Goal: Information Seeking & Learning: Learn about a topic

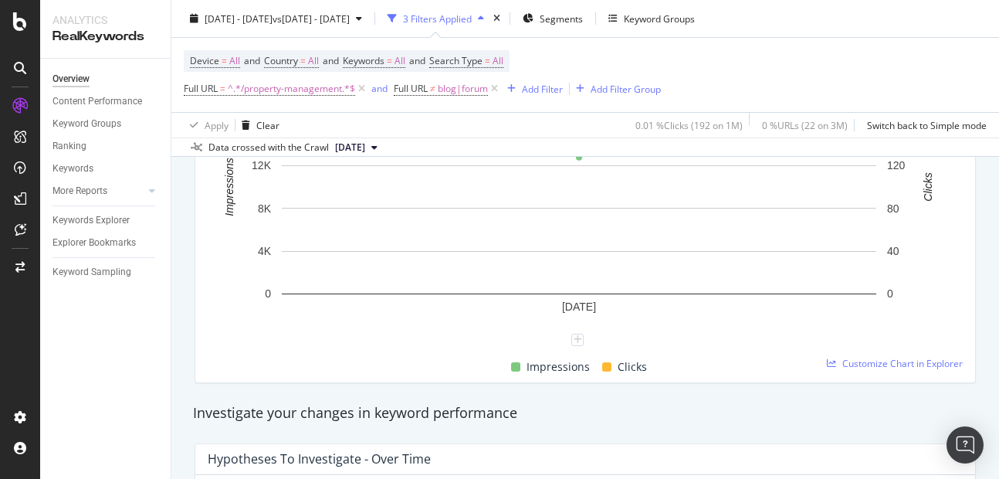
scroll to position [320, 0]
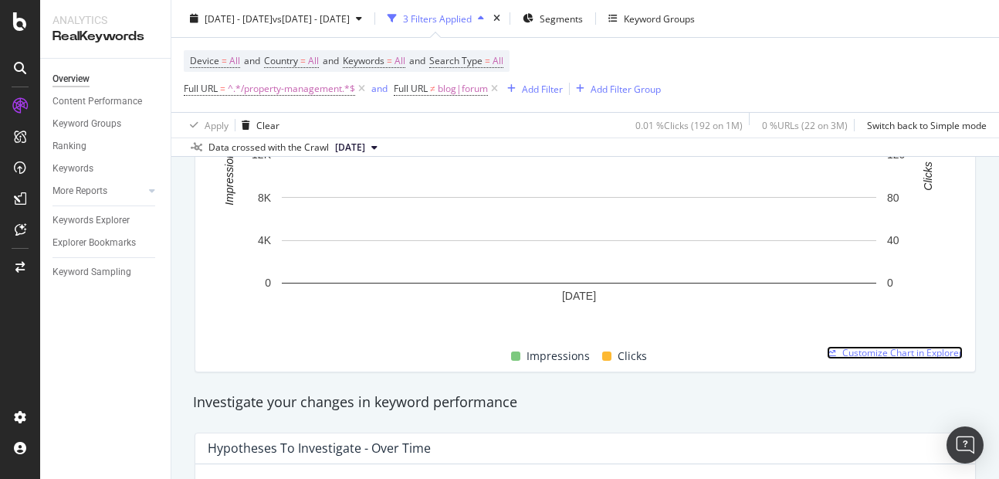
click at [855, 354] on span "Customize Chart in Explorer" at bounding box center [902, 352] width 120 height 13
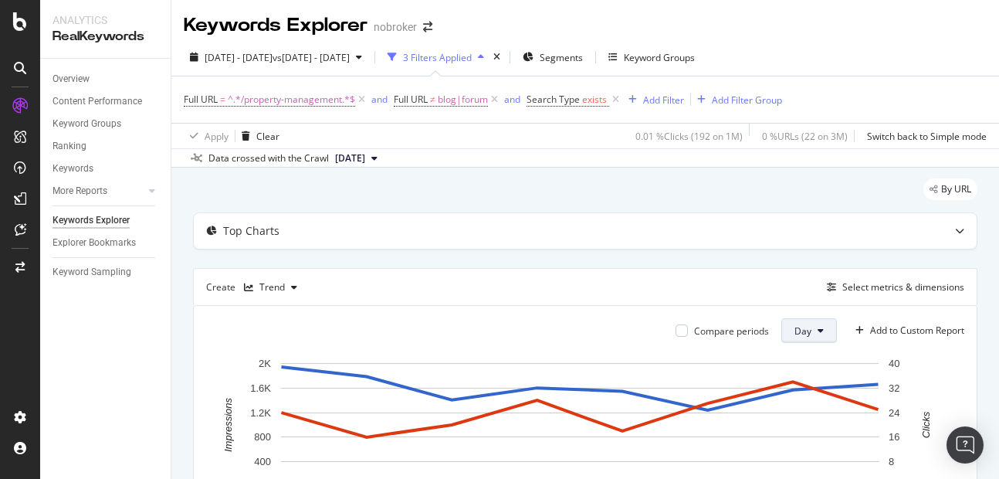
click at [794, 331] on span "Day" at bounding box center [802, 330] width 17 height 13
click at [795, 411] on span "Month" at bounding box center [796, 418] width 28 height 14
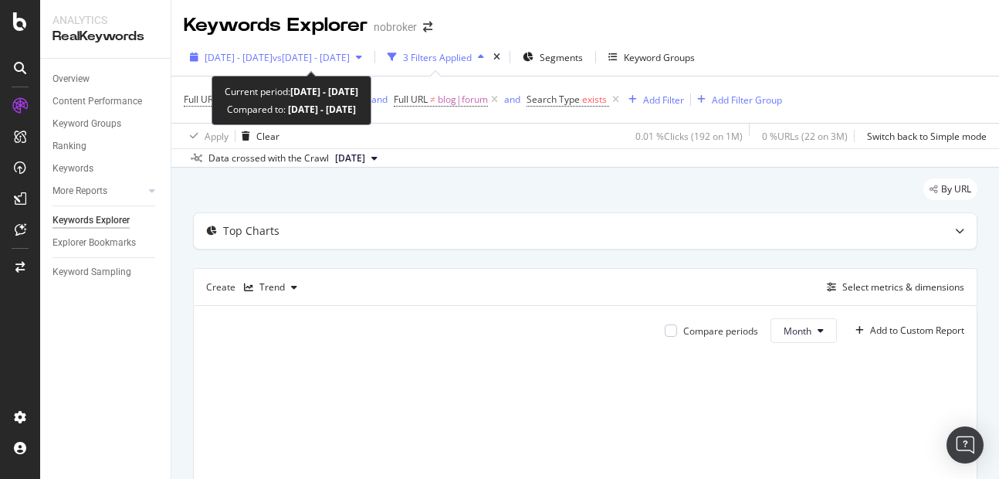
click at [272, 63] on span "[DATE] - [DATE]" at bounding box center [239, 57] width 68 height 13
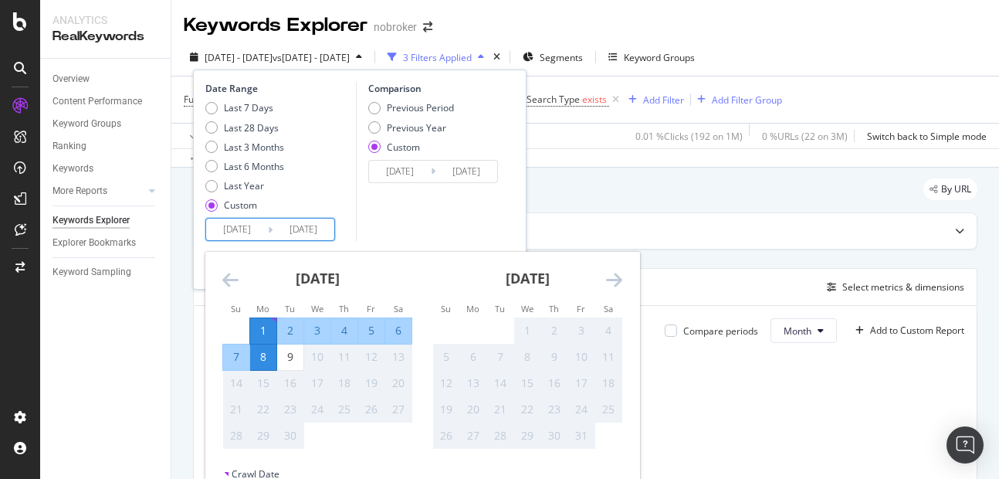
click at [297, 225] on input "[DATE]" at bounding box center [303, 229] width 62 height 22
click at [231, 283] on icon "Move backward to switch to the previous month." at bounding box center [230, 279] width 16 height 19
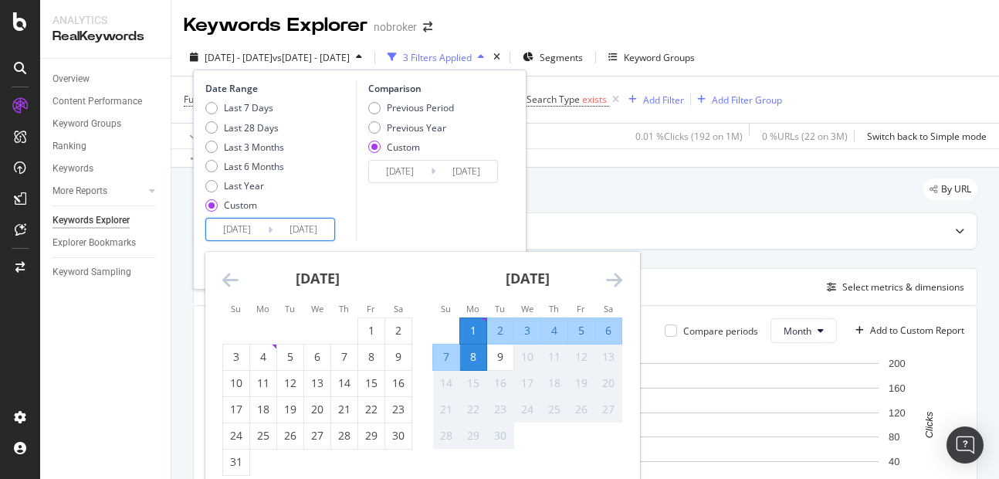
click at [384, 164] on input "[DATE]" at bounding box center [400, 172] width 62 height 22
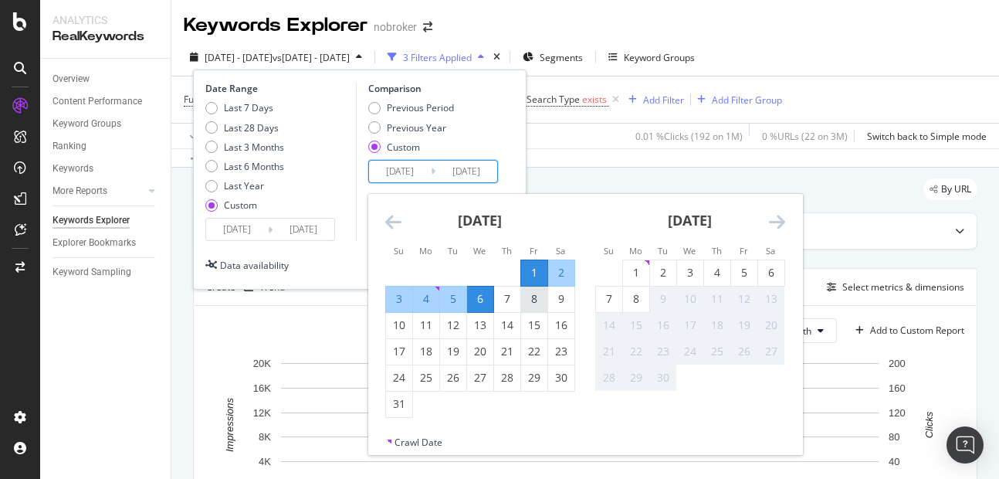
click at [531, 295] on div "8" at bounding box center [534, 298] width 26 height 15
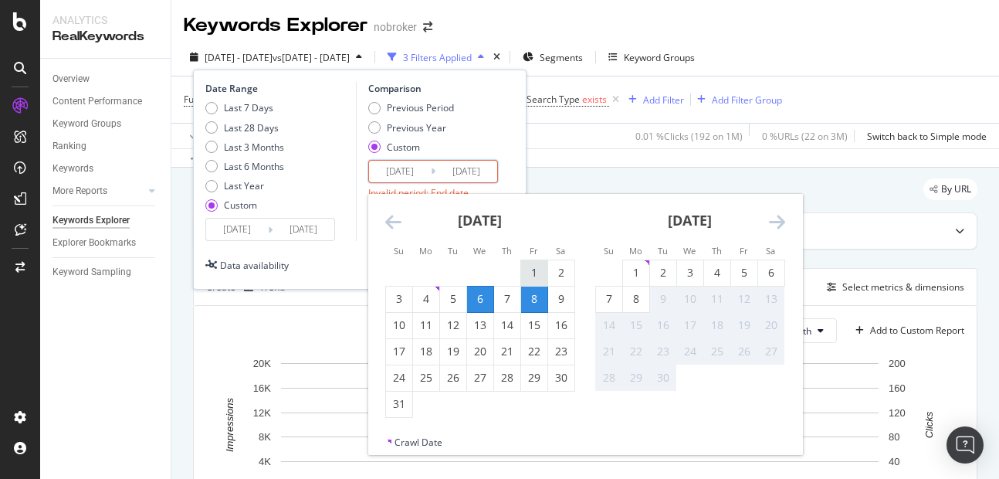
drag, startPoint x: 401, startPoint y: 172, endPoint x: 530, endPoint y: 273, distance: 164.5
click at [498, 183] on div "[DATE] Navigate forward to interact with the calendar and select a date. Press …" at bounding box center [433, 171] width 130 height 23
click at [530, 273] on div "1" at bounding box center [534, 272] width 26 height 15
type input "[DATE]"
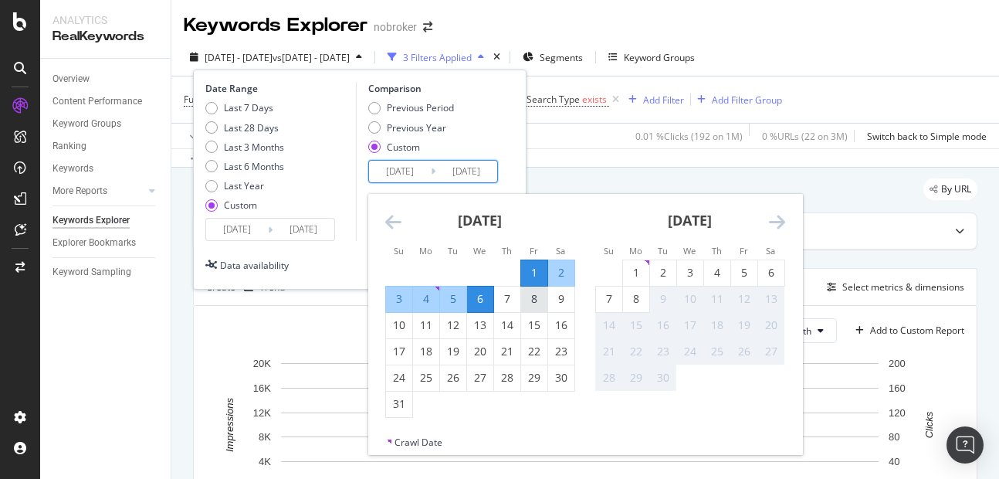
click at [534, 304] on div "8" at bounding box center [534, 298] width 26 height 15
type input "[DATE]"
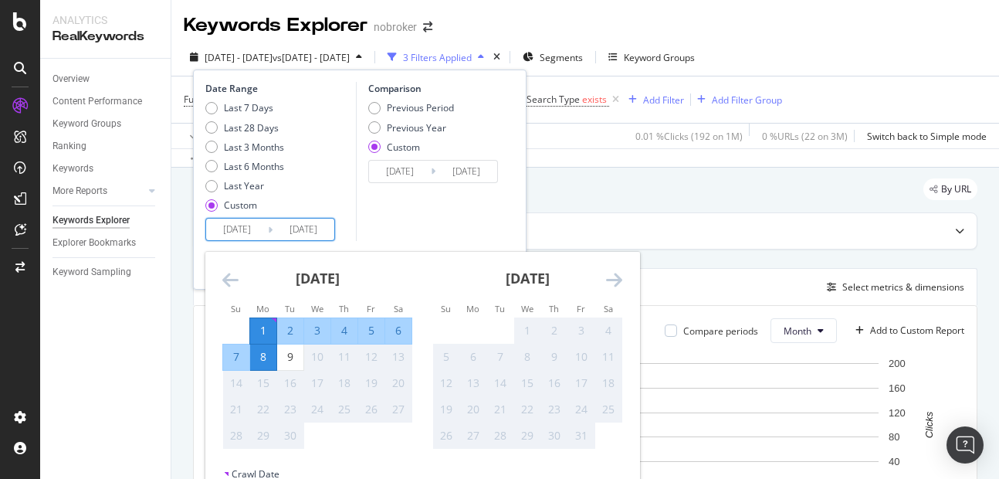
click at [239, 237] on input "[DATE]" at bounding box center [237, 229] width 62 height 22
click at [210, 149] on div "Last 3 Months" at bounding box center [211, 146] width 12 height 12
type input "[DATE]"
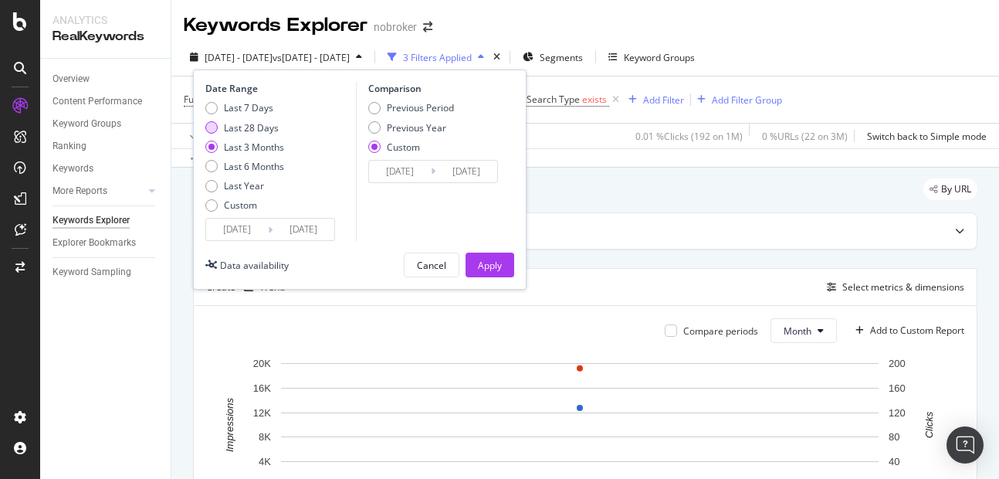
click at [208, 134] on div "Last 28 Days" at bounding box center [244, 127] width 79 height 13
type input "[DATE]"
click at [386, 192] on div "Comparison Previous Period Previous Year Custom [DATE] Navigate forward to inte…" at bounding box center [429, 161] width 147 height 159
click at [215, 130] on div "Last 28 Days" at bounding box center [211, 127] width 12 height 12
click at [371, 112] on div "Previous Period" at bounding box center [374, 108] width 12 height 12
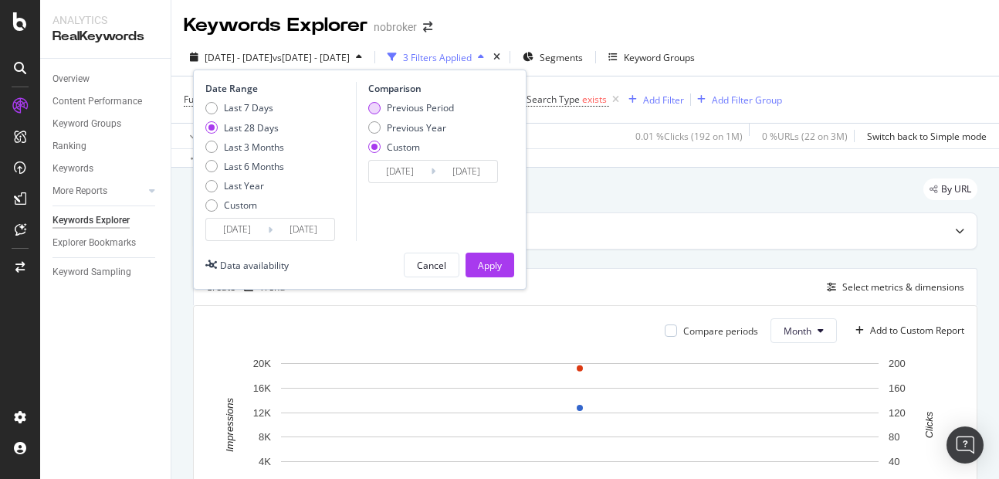
type input "[DATE]"
click at [476, 256] on button "Apply" at bounding box center [489, 264] width 49 height 25
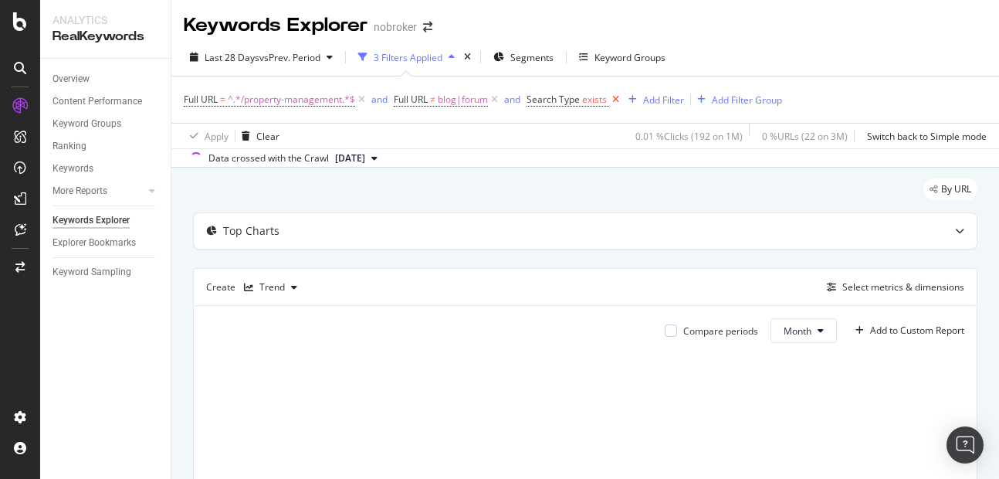
click at [618, 103] on icon at bounding box center [615, 99] width 13 height 15
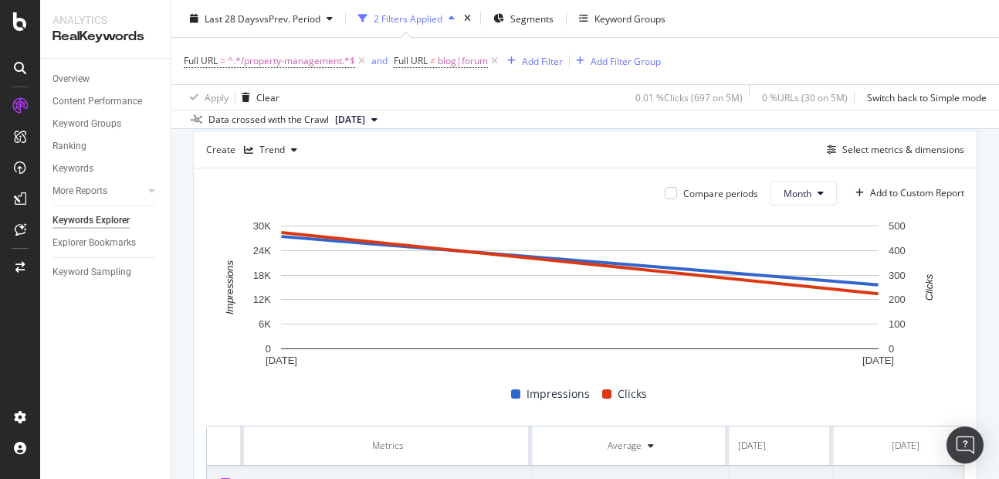
scroll to position [105, 0]
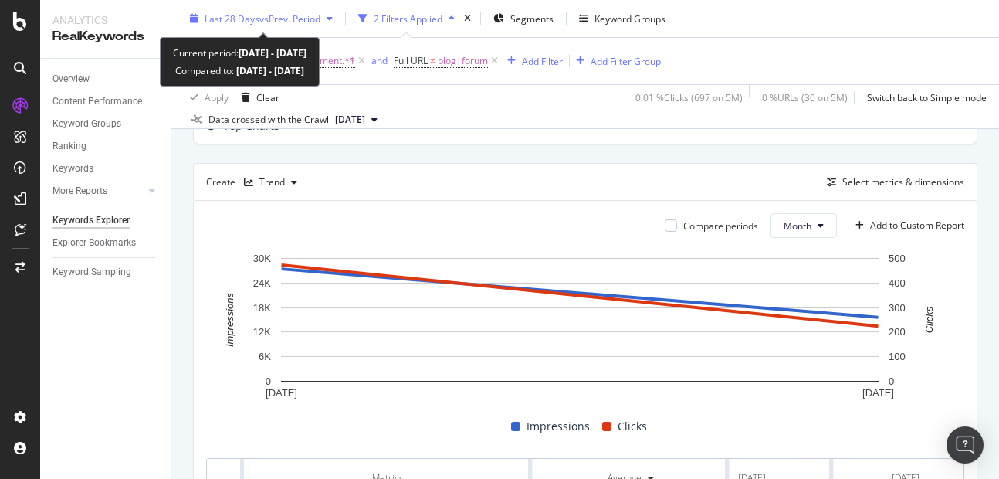
click at [279, 19] on span "vs Prev. Period" at bounding box center [289, 18] width 61 height 13
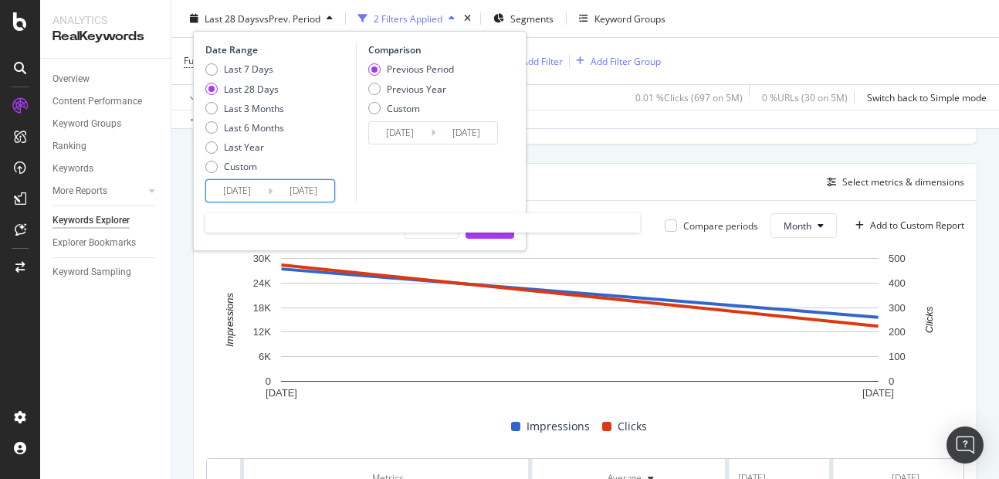
click at [222, 189] on input "[DATE]" at bounding box center [237, 191] width 62 height 22
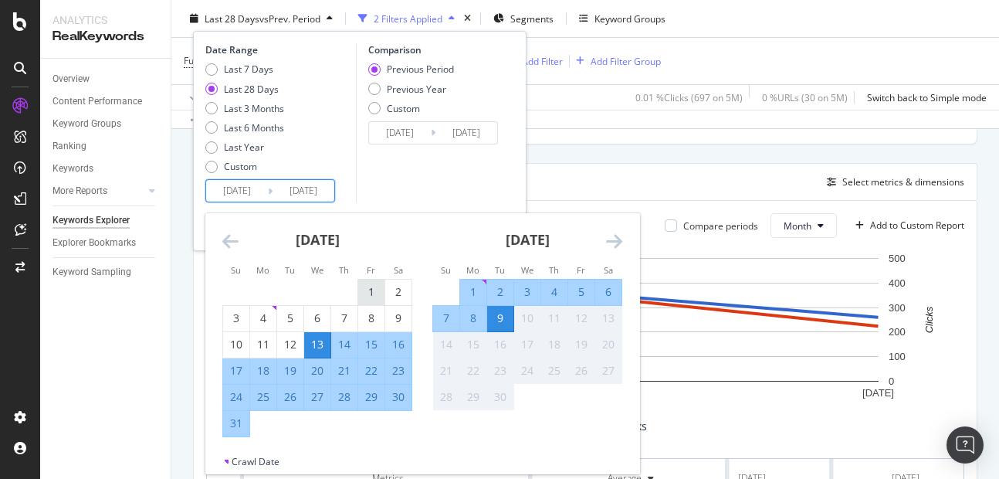
click at [364, 286] on div "1" at bounding box center [371, 291] width 26 height 15
type input "[DATE]"
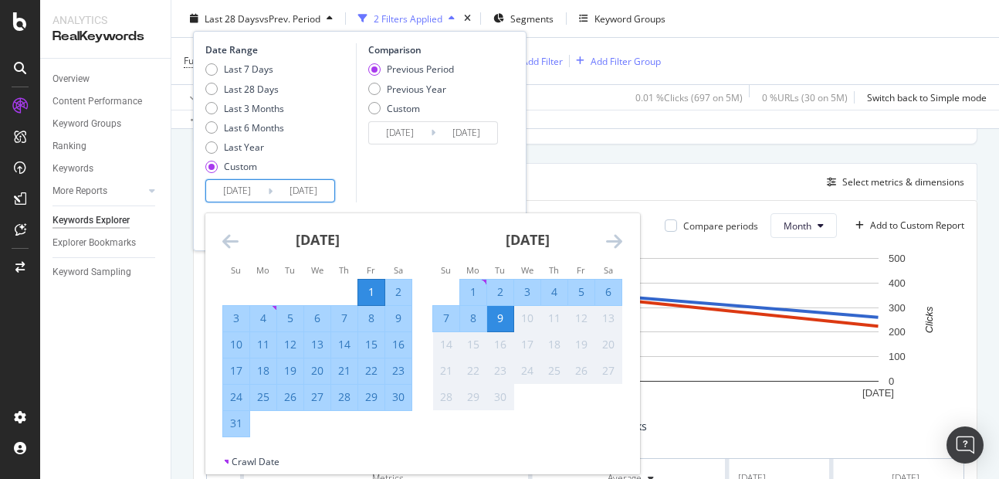
click at [245, 418] on div "31" at bounding box center [236, 422] width 26 height 15
type input "[DATE]"
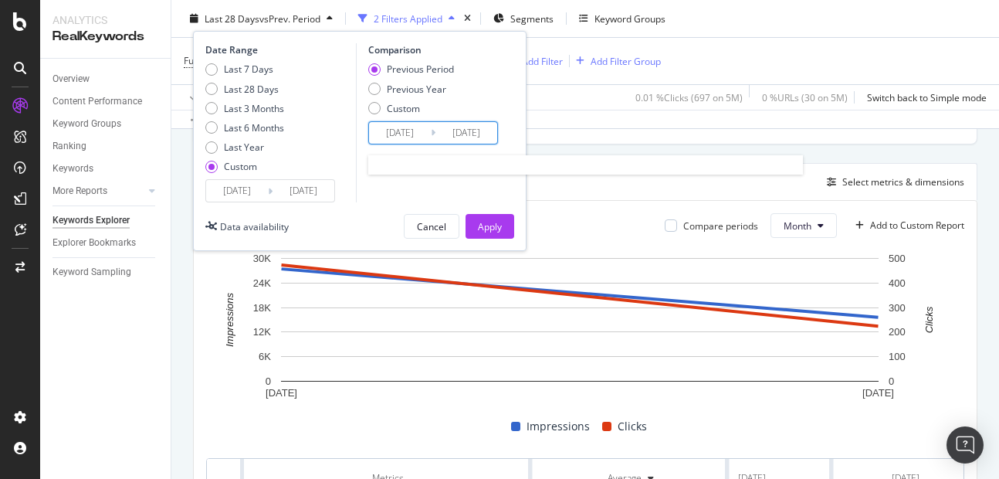
click at [385, 123] on input "[DATE]" at bounding box center [400, 133] width 62 height 22
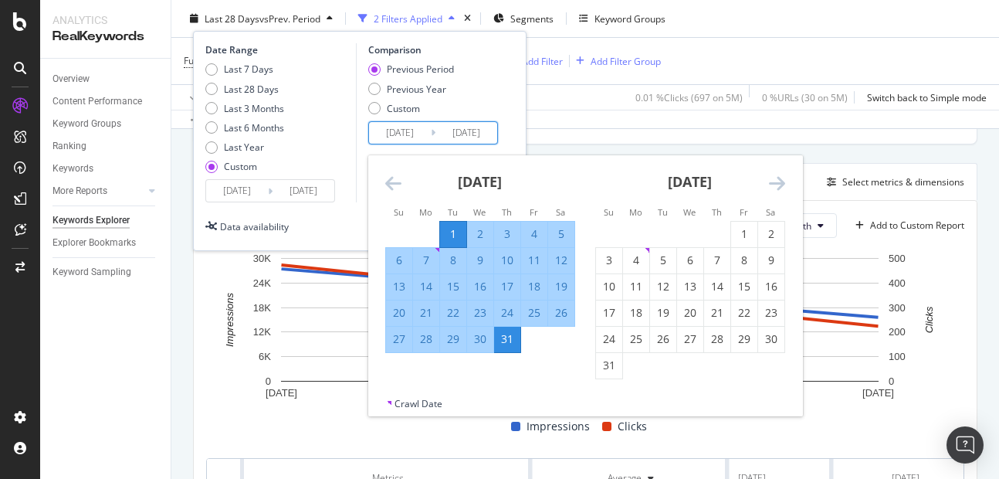
click at [505, 137] on div "Date Range Last 7 Days Last 28 Days Last 3 Months Last 6 Months Last Year Custo…" at bounding box center [359, 122] width 309 height 159
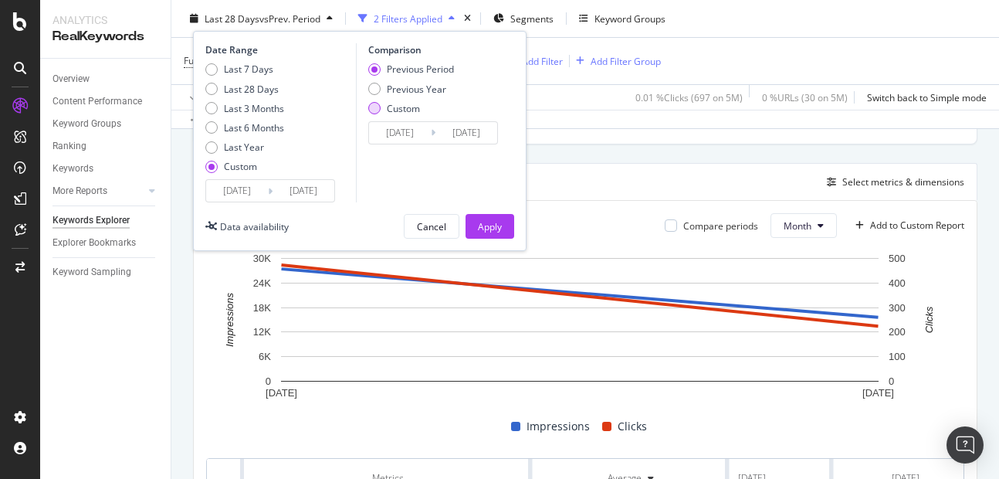
click at [368, 111] on div "Custom" at bounding box center [411, 107] width 86 height 13
click at [419, 132] on input "[DATE]" at bounding box center [400, 133] width 62 height 22
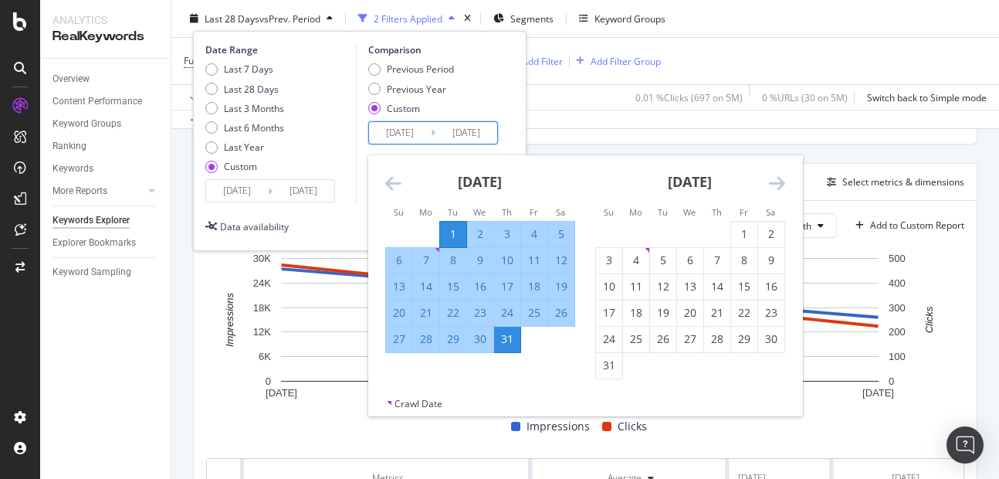
click at [515, 123] on div "Date Range Last 7 Days Last 28 Days Last 3 Months Last 6 Months Last Year Custo…" at bounding box center [359, 141] width 333 height 220
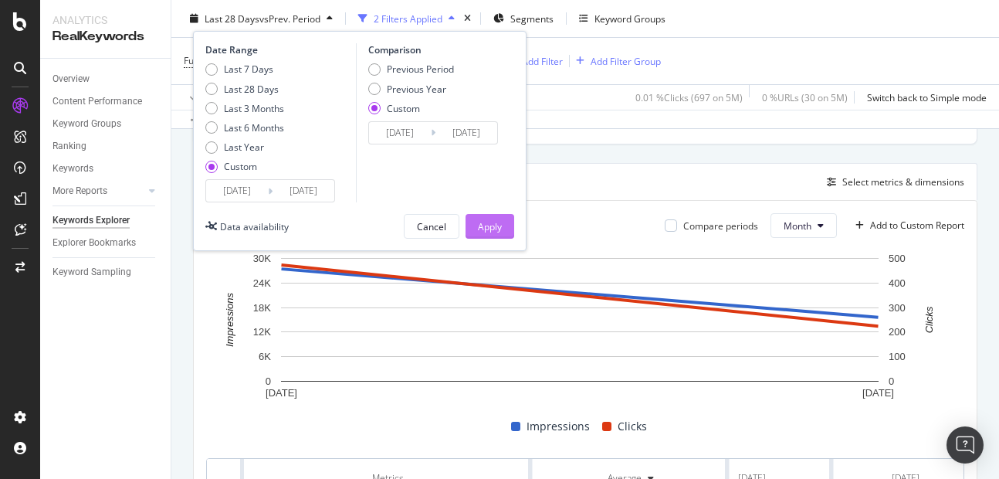
click at [486, 234] on div "Apply" at bounding box center [490, 226] width 24 height 23
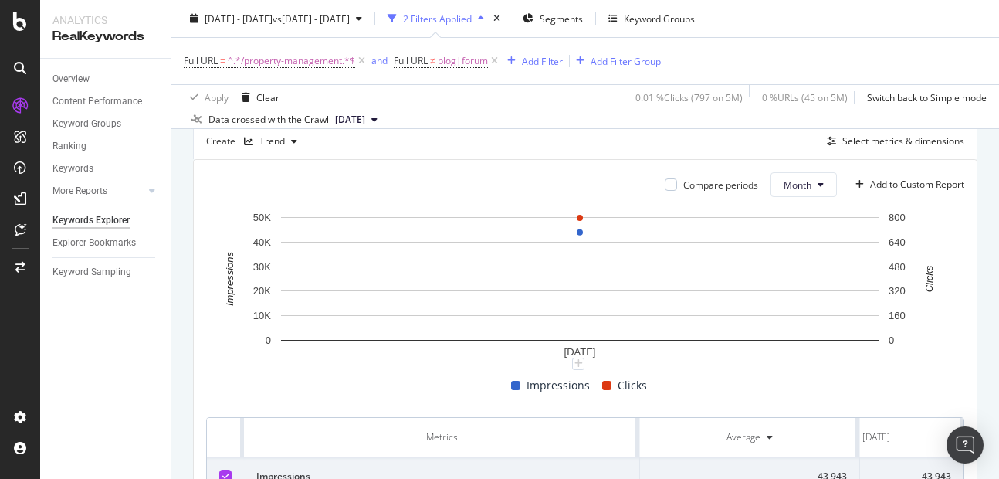
scroll to position [130, 0]
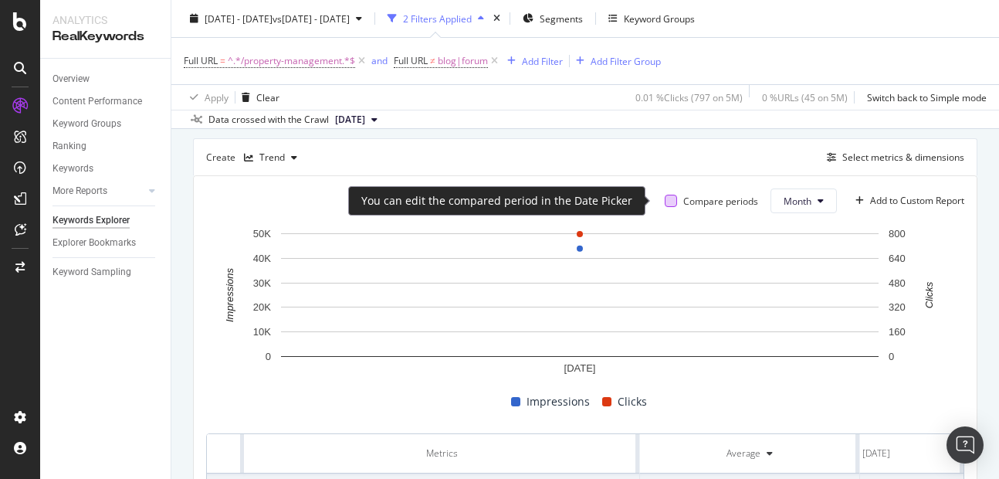
click at [665, 205] on div at bounding box center [671, 201] width 12 height 12
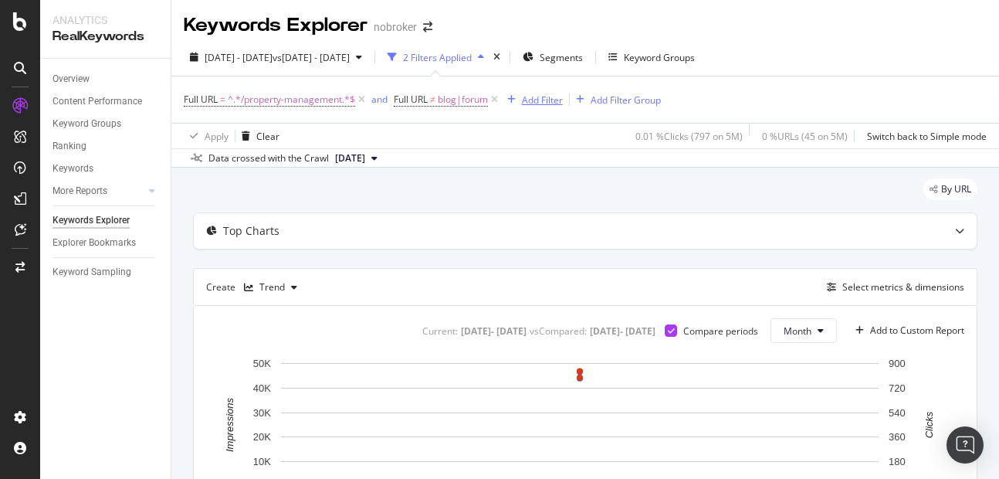
click at [549, 102] on div "Add Filter" at bounding box center [542, 99] width 41 height 13
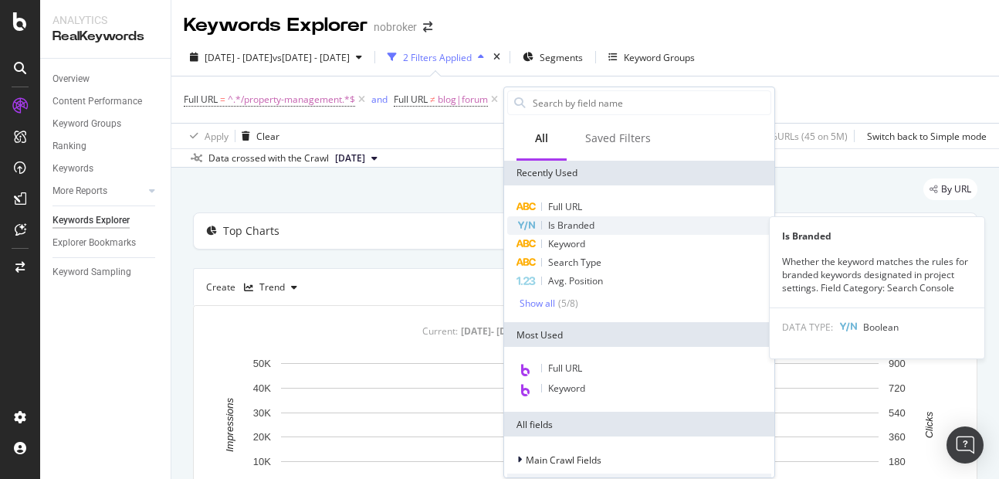
click at [567, 219] on span "Is Branded" at bounding box center [571, 224] width 46 height 13
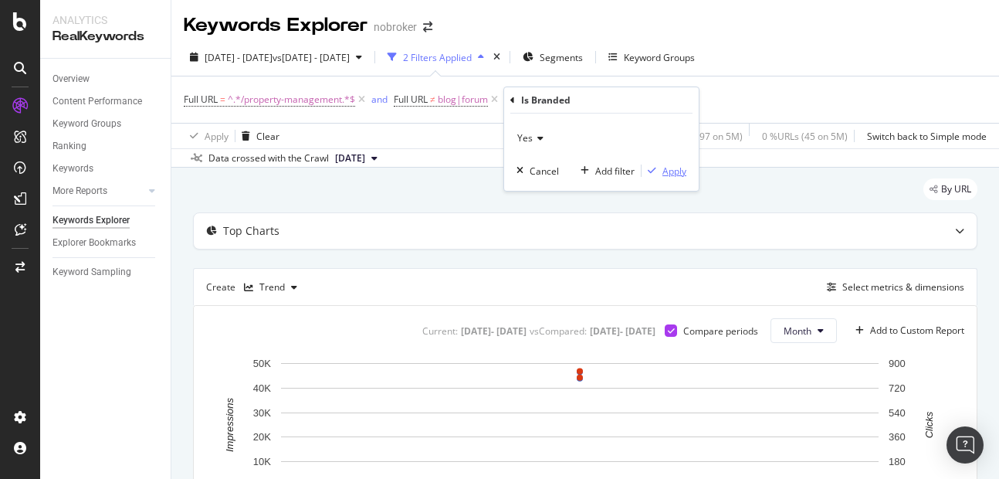
click at [658, 170] on div "button" at bounding box center [651, 170] width 21 height 9
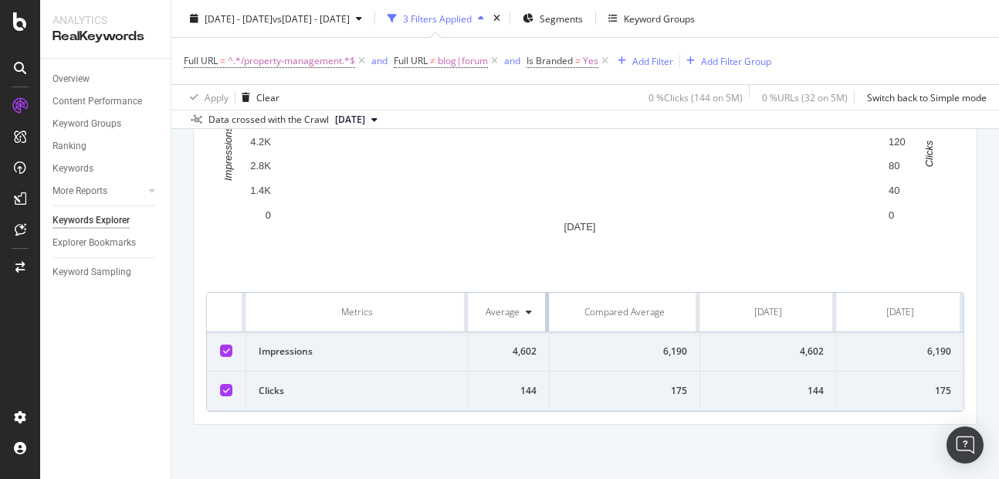
drag, startPoint x: 620, startPoint y: 308, endPoint x: 469, endPoint y: 298, distance: 150.9
click at [469, 298] on th "Average" at bounding box center [509, 312] width 80 height 39
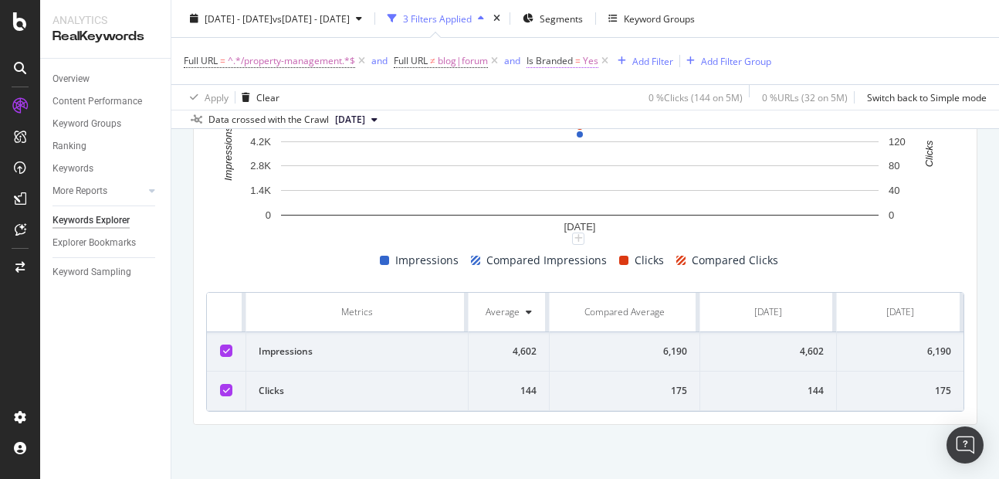
click at [587, 63] on span "Yes" at bounding box center [590, 61] width 15 height 22
click at [553, 99] on span "Yes" at bounding box center [550, 96] width 15 height 13
click at [567, 142] on div "No" at bounding box center [628, 149] width 165 height 20
click at [699, 138] on div "No Cancel Add filter Apply" at bounding box center [627, 111] width 195 height 77
click at [698, 130] on div "Apply" at bounding box center [700, 130] width 24 height 13
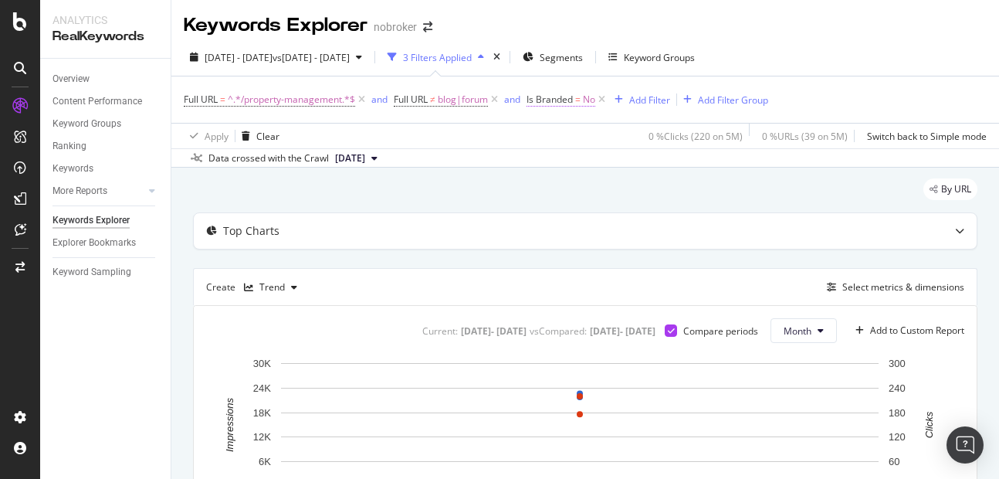
click at [584, 94] on span "Is Branded = No" at bounding box center [560, 100] width 69 height 14
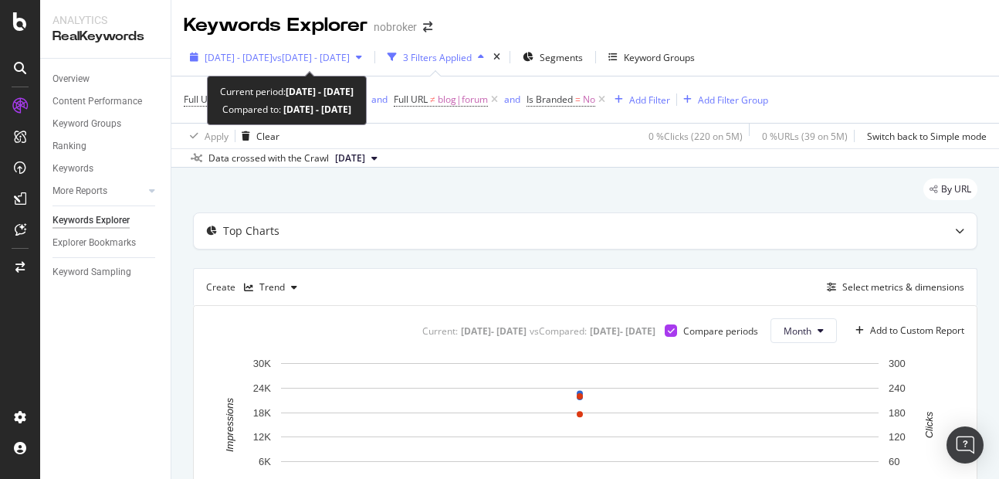
click at [272, 60] on span "[DATE] - [DATE]" at bounding box center [239, 57] width 68 height 13
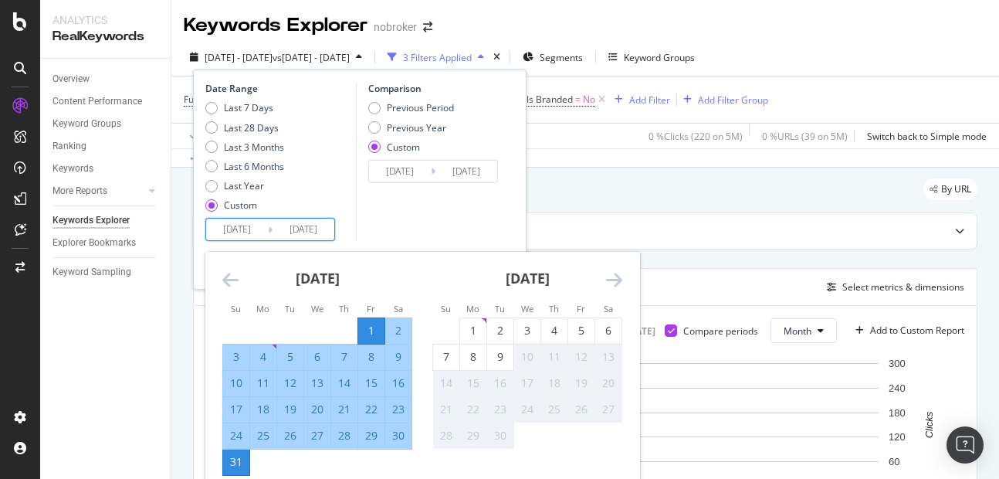
click at [244, 228] on input "[DATE]" at bounding box center [237, 229] width 62 height 22
click at [468, 332] on div "1" at bounding box center [473, 330] width 26 height 15
type input "[DATE]"
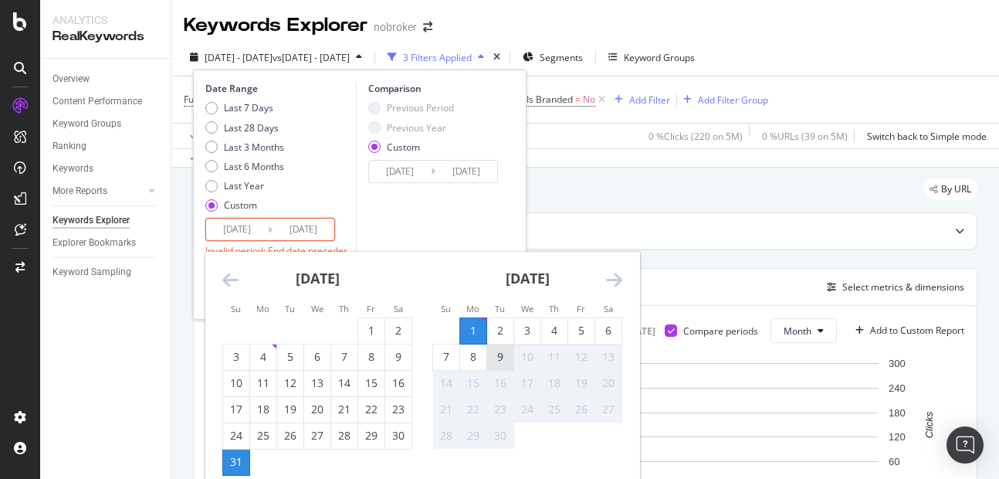
click at [501, 357] on div "9" at bounding box center [500, 356] width 26 height 15
type input "[DATE]"
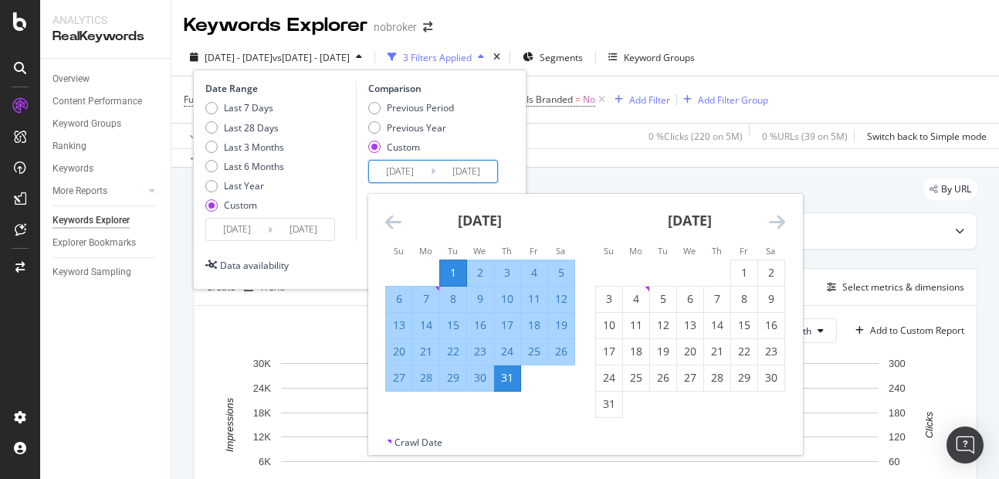
click at [402, 178] on input "[DATE]" at bounding box center [400, 172] width 62 height 22
click at [734, 279] on div "1" at bounding box center [744, 272] width 26 height 15
type input "[DATE]"
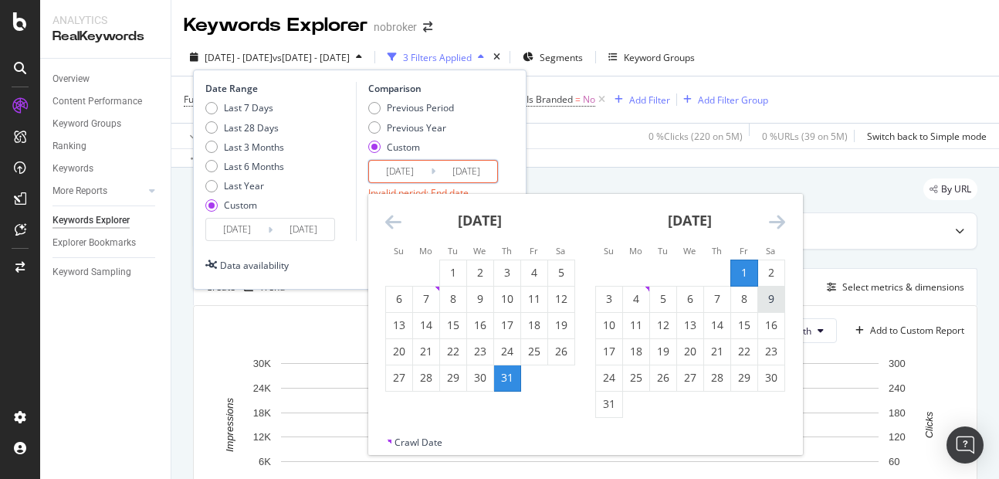
click at [766, 293] on div "9" at bounding box center [771, 298] width 26 height 15
type input "[DATE]"
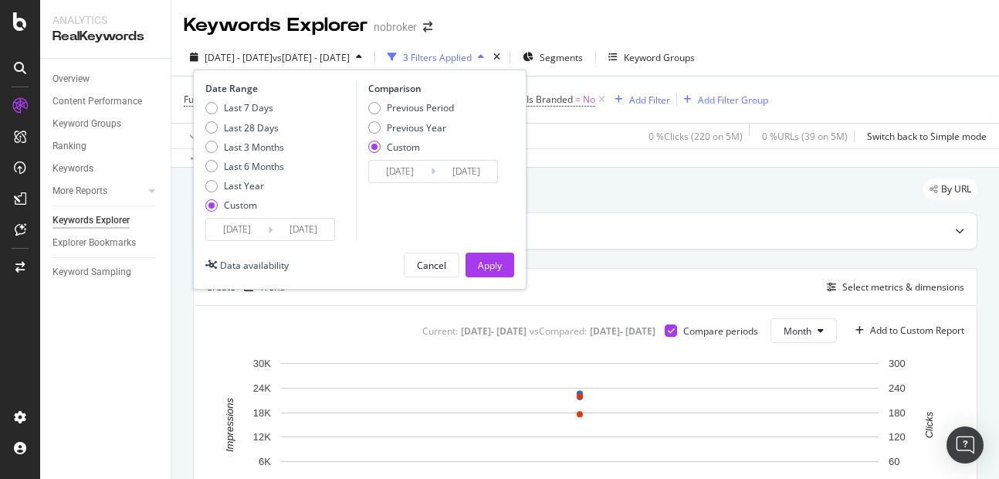
click at [499, 250] on div "Date Range Last 7 Days Last 28 Days Last 3 Months Last 6 Months Last Year Custo…" at bounding box center [359, 179] width 333 height 220
click at [496, 262] on div "Apply" at bounding box center [490, 265] width 24 height 13
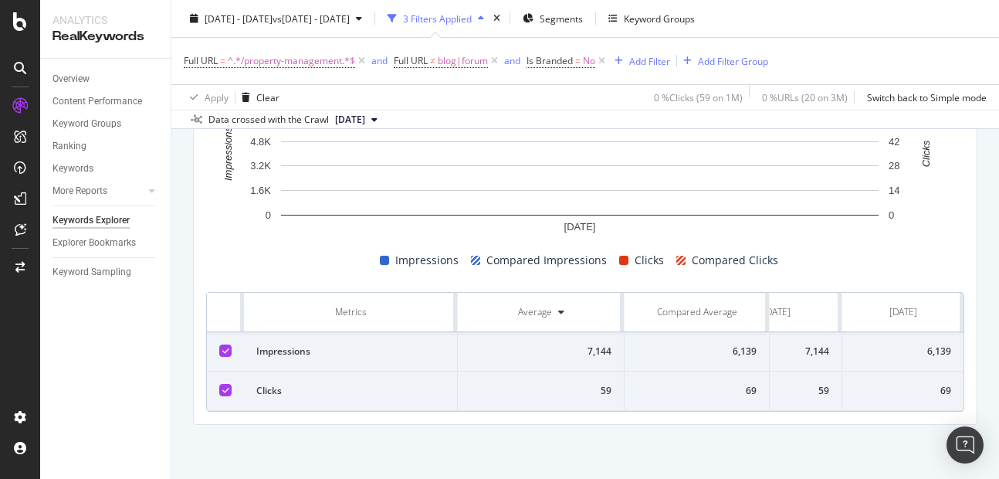
scroll to position [0, 70]
click at [585, 59] on span "No" at bounding box center [589, 61] width 12 height 22
click at [550, 96] on span "No" at bounding box center [549, 96] width 12 height 13
click at [562, 134] on span "Yes" at bounding box center [557, 129] width 15 height 13
click at [696, 136] on div "Apply" at bounding box center [700, 130] width 24 height 13
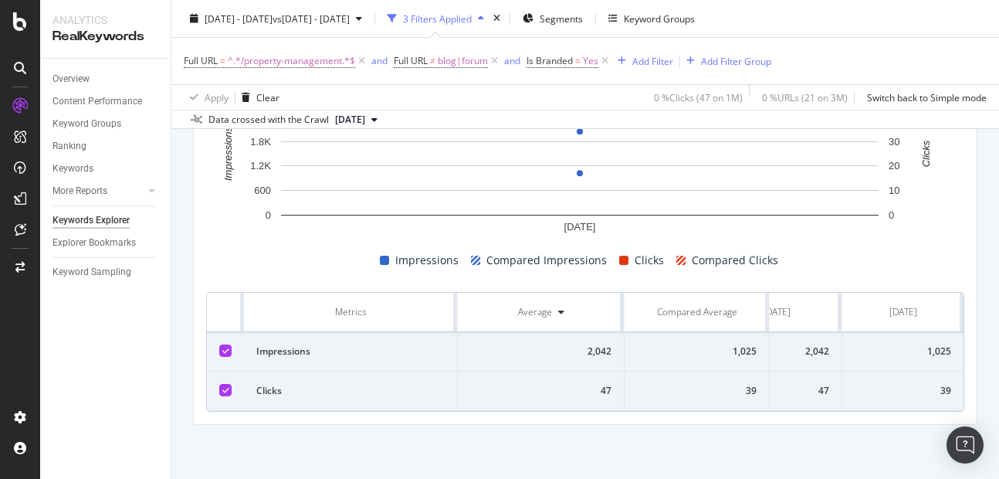
scroll to position [276, 0]
click at [610, 54] on icon at bounding box center [604, 60] width 13 height 15
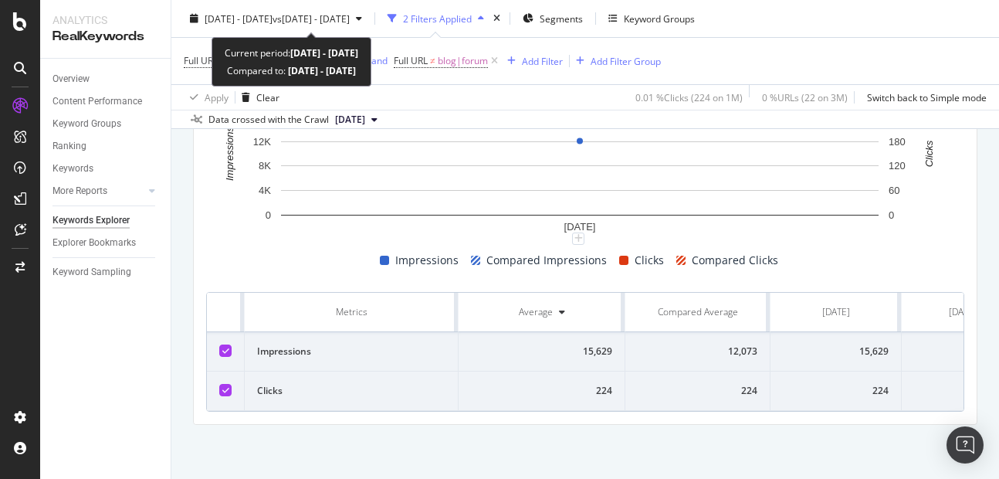
click at [295, 32] on div "[DATE] - [DATE] vs [DATE] - [DATE] 2 Filters Applied Segments Keyword Groups" at bounding box center [585, 21] width 828 height 31
click at [272, 14] on span "[DATE] - [DATE]" at bounding box center [239, 18] width 68 height 13
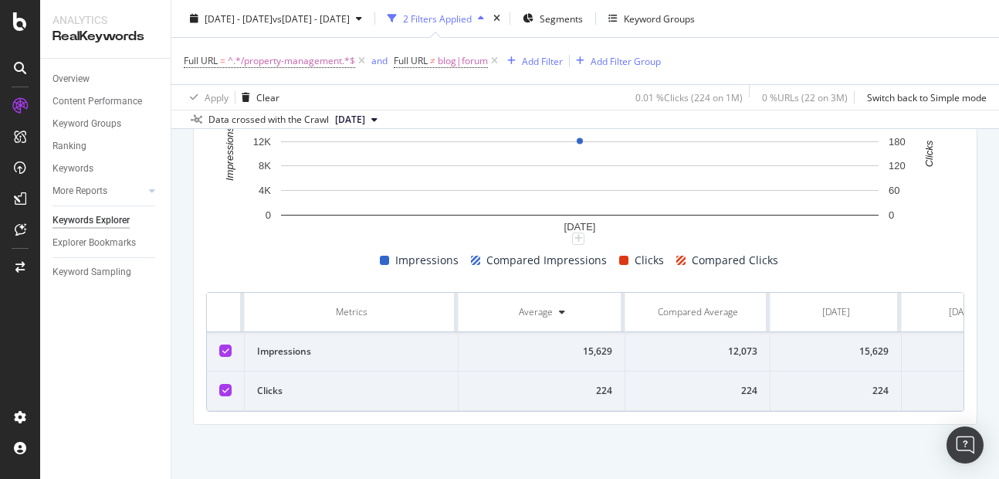
click at [423, 293] on th "Metrics" at bounding box center [352, 312] width 214 height 39
click at [69, 76] on div "Overview" at bounding box center [70, 79] width 37 height 16
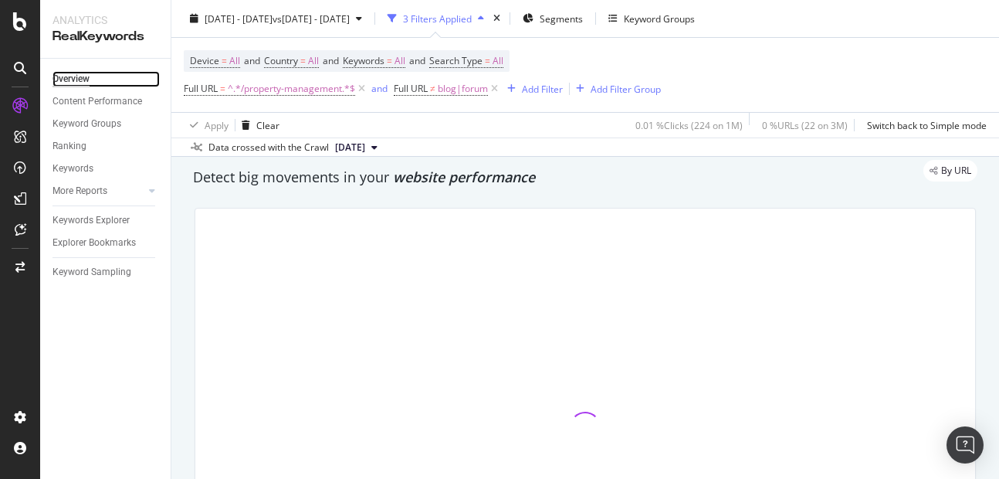
scroll to position [49, 0]
